Goal: Complete application form: Complete application form

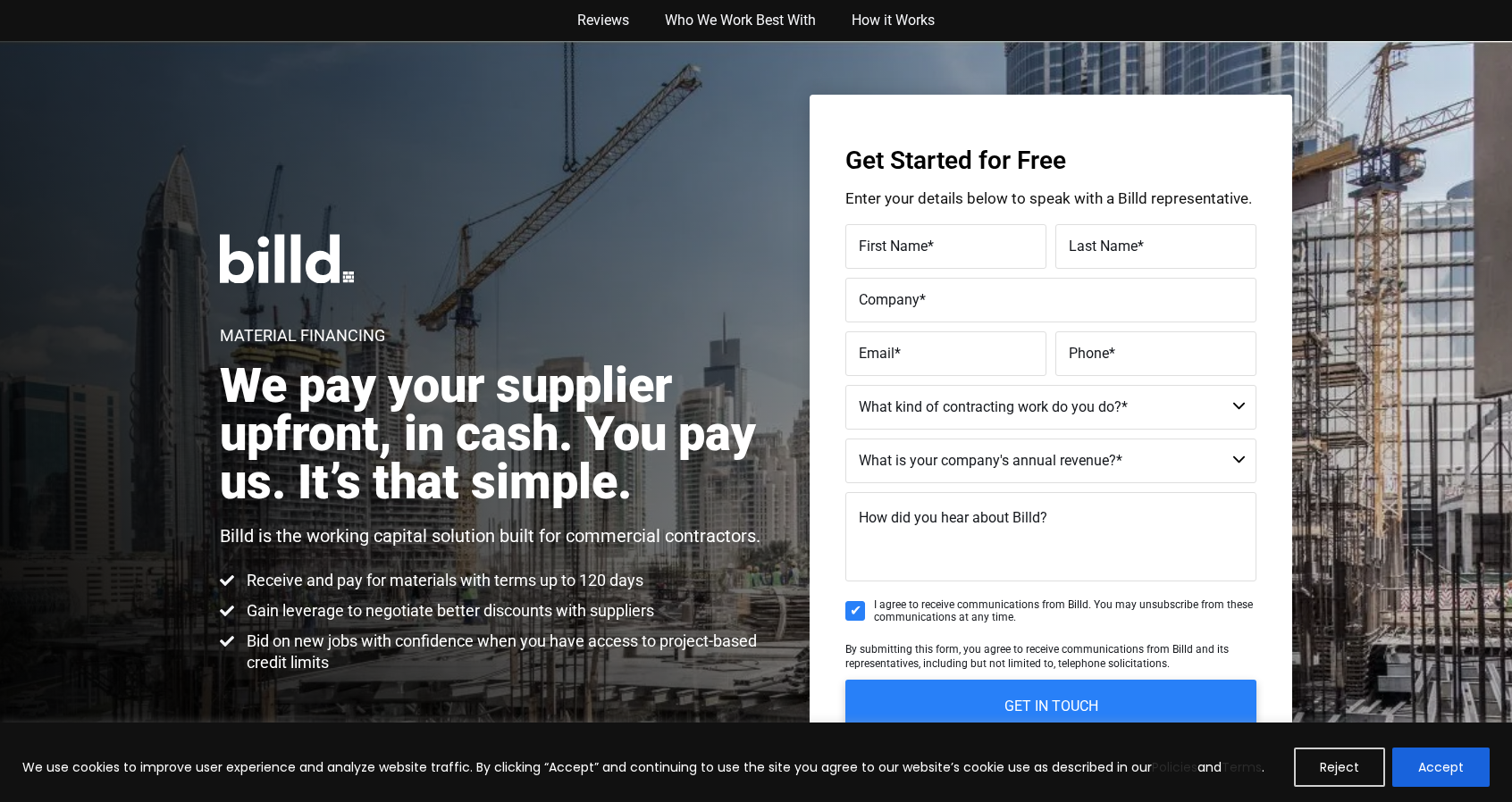
click at [896, 240] on span "First Name" at bounding box center [894, 246] width 69 height 17
click at [896, 240] on input "First Name *" at bounding box center [946, 246] width 202 height 44
click at [935, 239] on label "First Name *" at bounding box center [944, 234] width 179 height 26
click at [935, 239] on input "First Name *" at bounding box center [946, 246] width 202 height 44
click at [942, 250] on input "First Name *" at bounding box center [946, 246] width 202 height 44
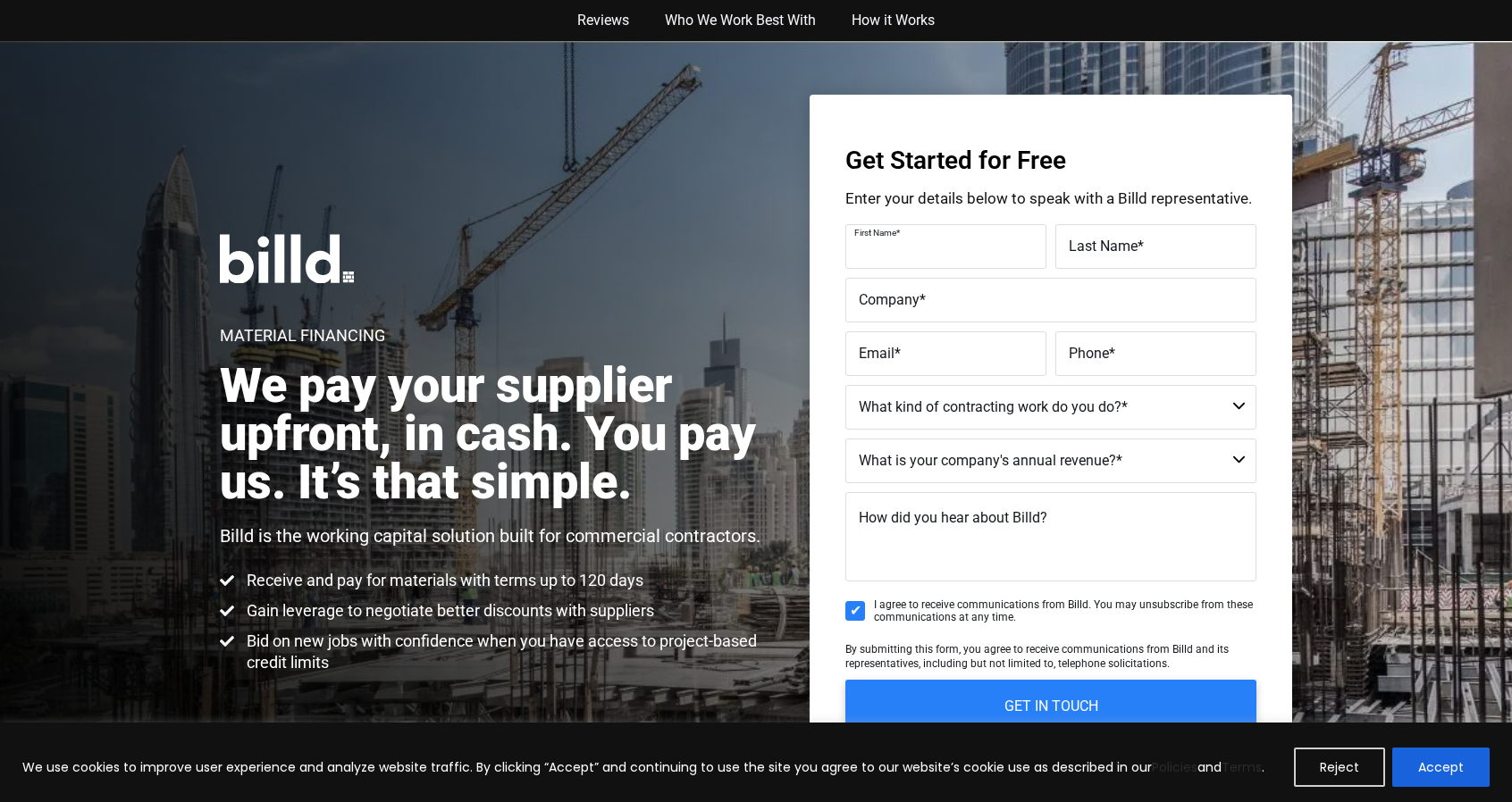
type input "[PERSON_NAME]"
type input "PREMIER POOLS & SPAS"
type input "[PHONE_NUMBER]"
click at [931, 360] on label "Email *" at bounding box center [946, 354] width 174 height 26
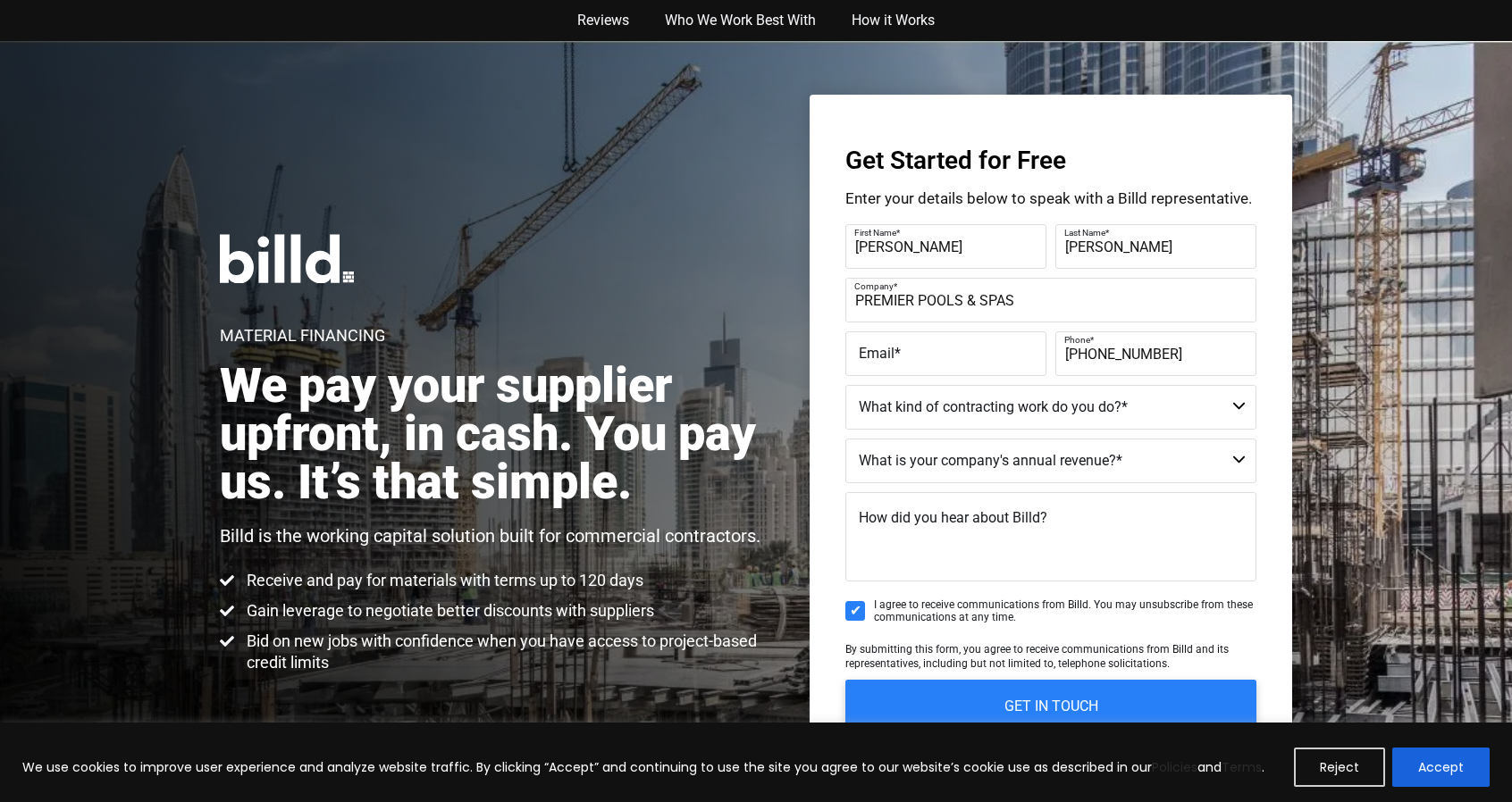
click at [931, 360] on input "Email *" at bounding box center [946, 353] width 202 height 44
click at [878, 359] on input "Email *" at bounding box center [946, 353] width 202 height 44
type input "[EMAIL_ADDRESS][DOMAIN_NAME]"
click at [976, 405] on select "Commercial Commercial and Residential Residential Not a Contractor" at bounding box center [1051, 407] width 411 height 44
select select "Residential"
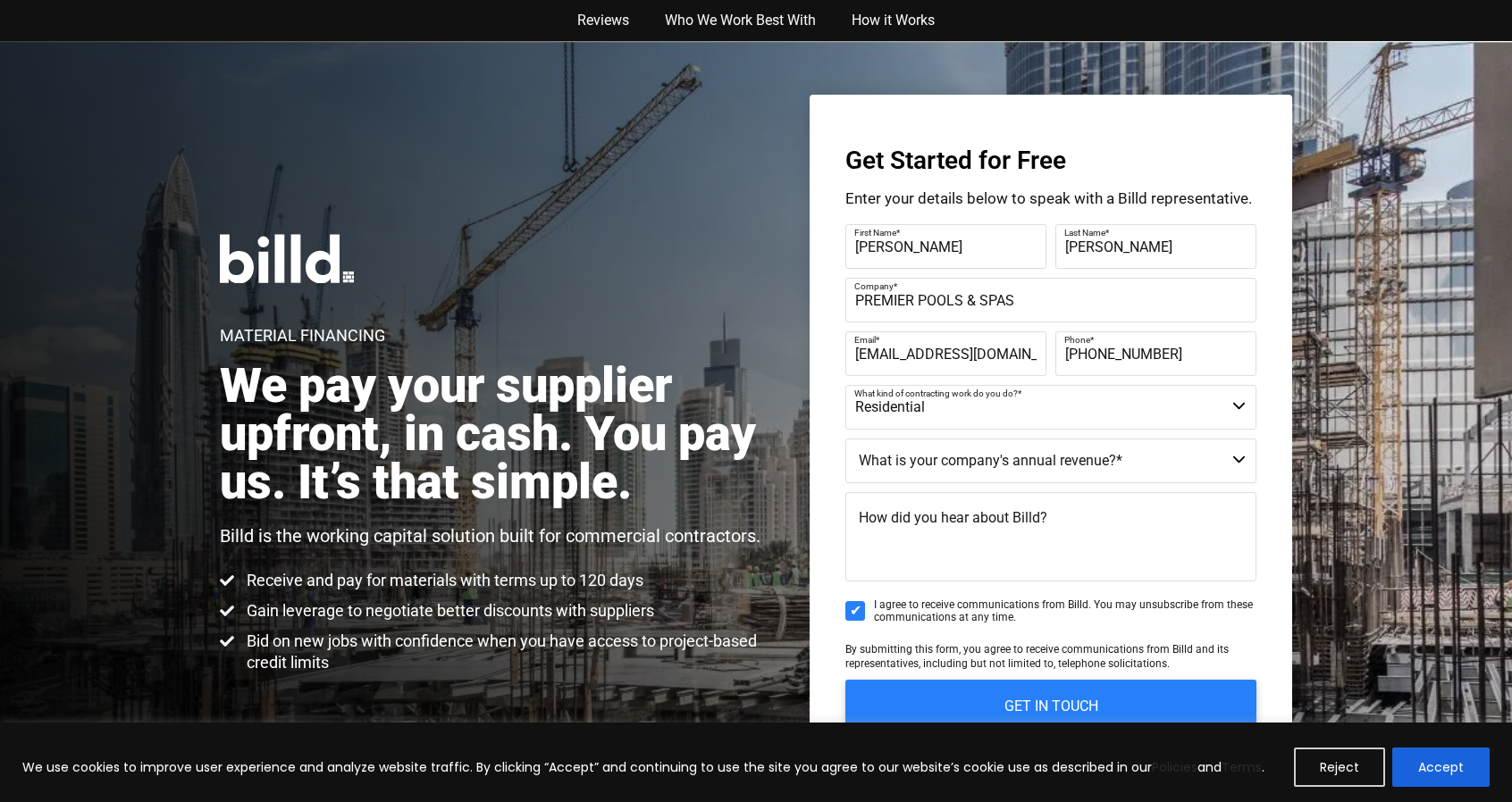
click at [845, 385] on select "Commercial Commercial and Residential Residential Not a Contractor" at bounding box center [1051, 407] width 411 height 44
click at [906, 469] on select "$40M + $25M - $40M $8M - $25M $4M - $8M $2M - $4M $1M - $2M Less than $1M" at bounding box center [1051, 460] width 411 height 44
select select "$4M - $8M"
click at [845, 438] on select "$40M + $25M - $40M $8M - $25M $4M - $8M $2M - $4M $1M - $2M Less than $1M" at bounding box center [1051, 460] width 411 height 44
click at [858, 611] on input "I agree to receive communications from Billd. You may unsubscribe from these co…" at bounding box center [855, 611] width 20 height 20
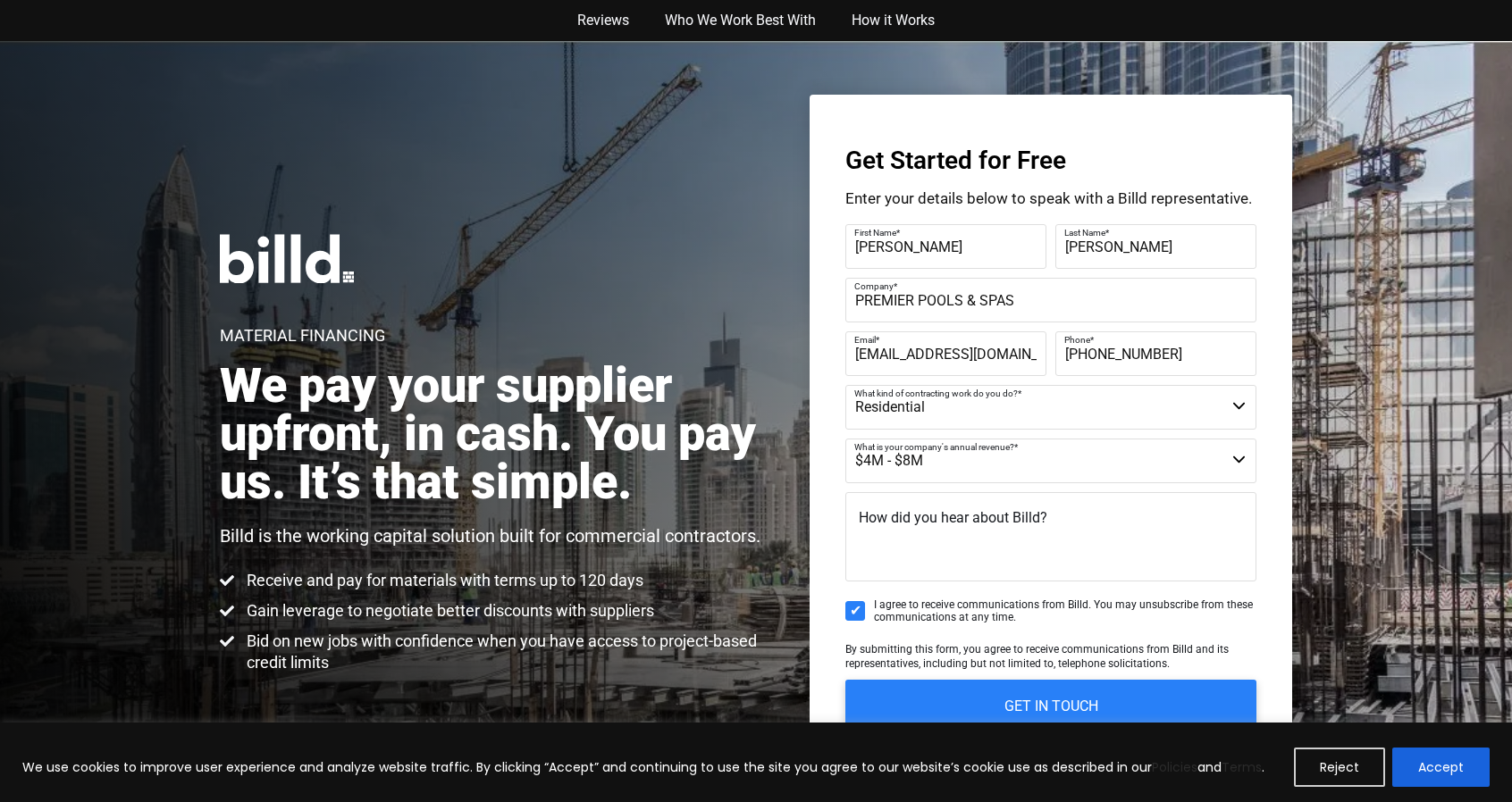
checkbox input "false"
click at [1003, 700] on input "GET IN TOUCH" at bounding box center [1051, 706] width 432 height 56
